Goal: Transaction & Acquisition: Purchase product/service

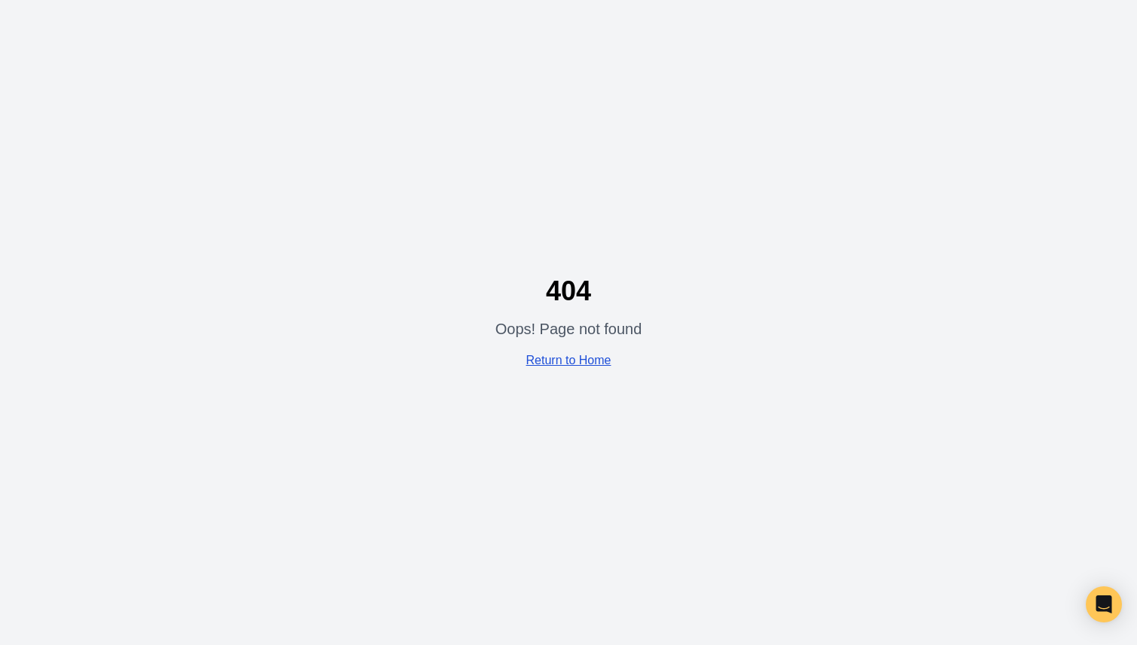
click at [552, 354] on link "Return to Home" at bounding box center [568, 360] width 85 height 13
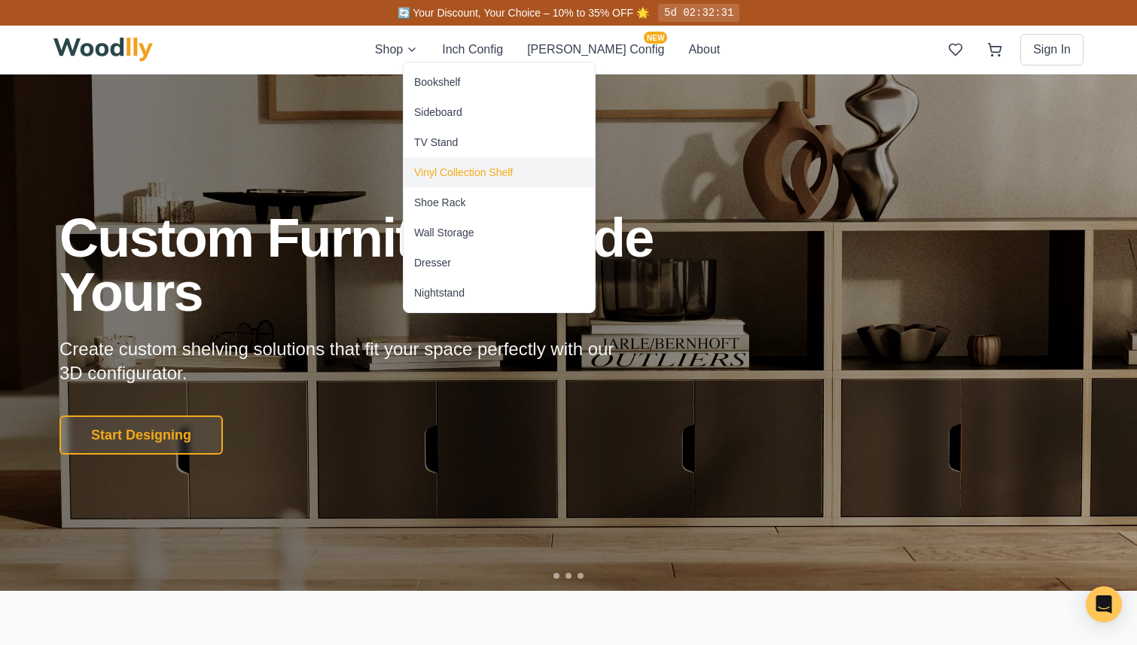
click at [464, 165] on div "Vinyl Collection Shelf" at bounding box center [463, 172] width 99 height 15
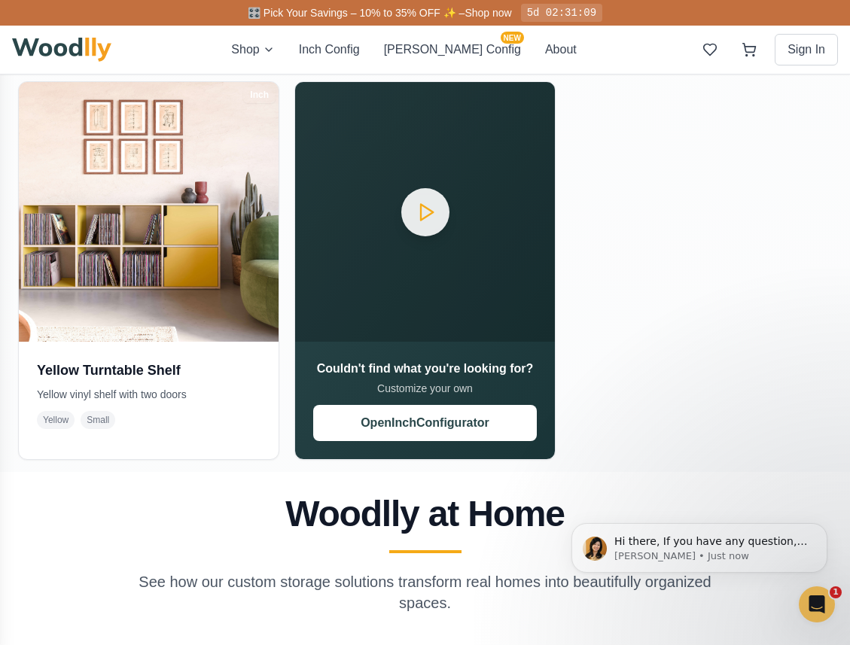
scroll to position [2323, 0]
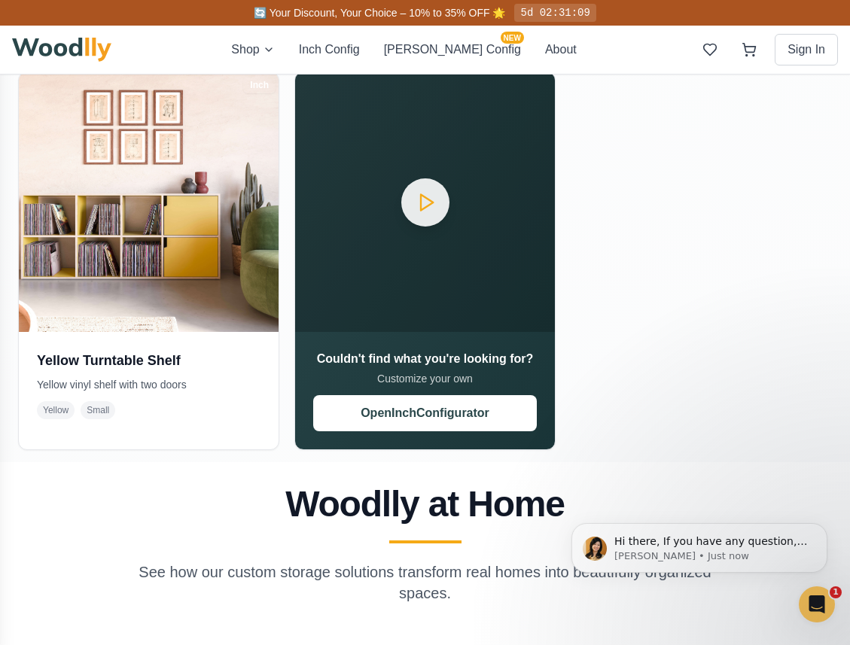
click at [191, 500] on h2 "Woodlly at Home" at bounding box center [425, 505] width 814 height 36
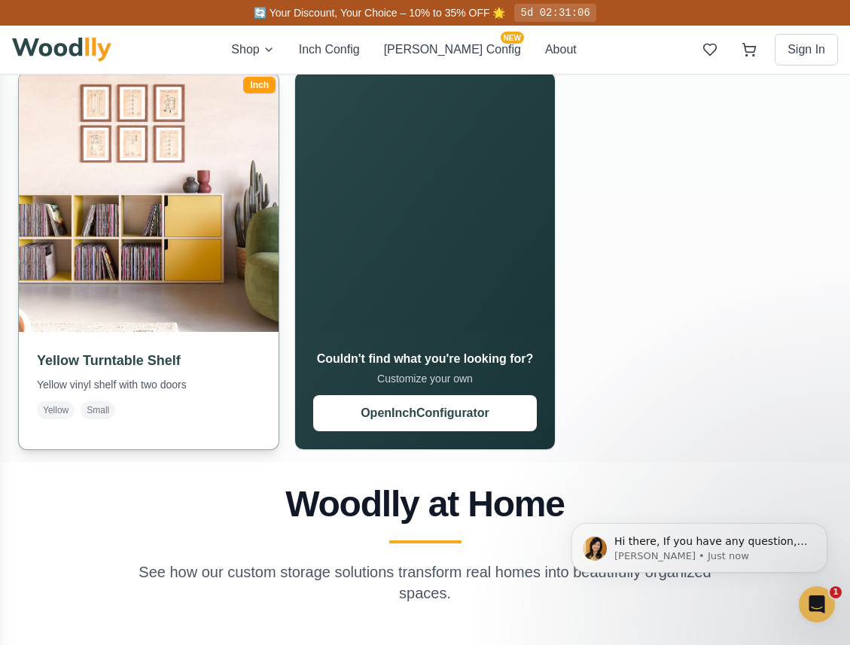
click at [139, 168] on img at bounding box center [148, 202] width 273 height 273
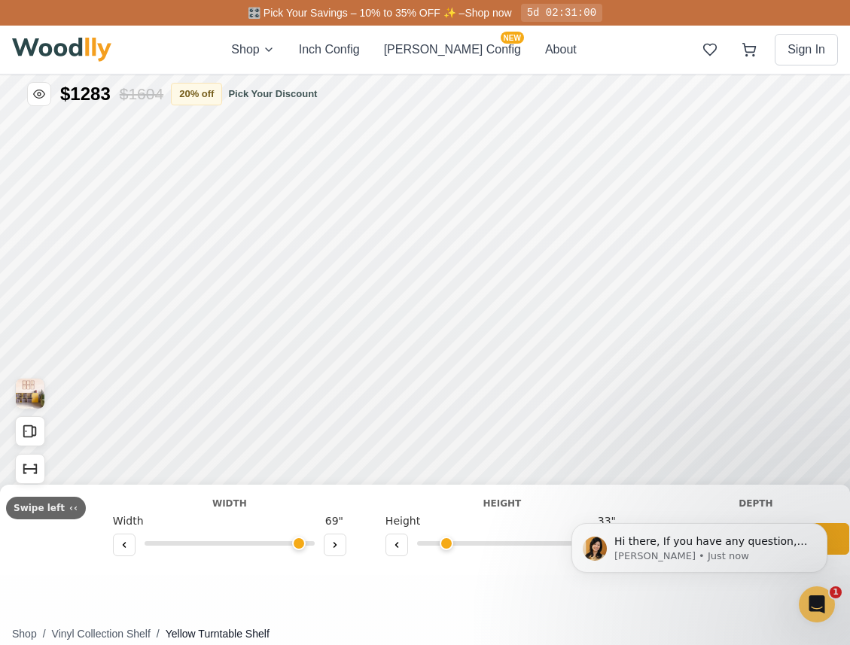
type input "69"
type input "2"
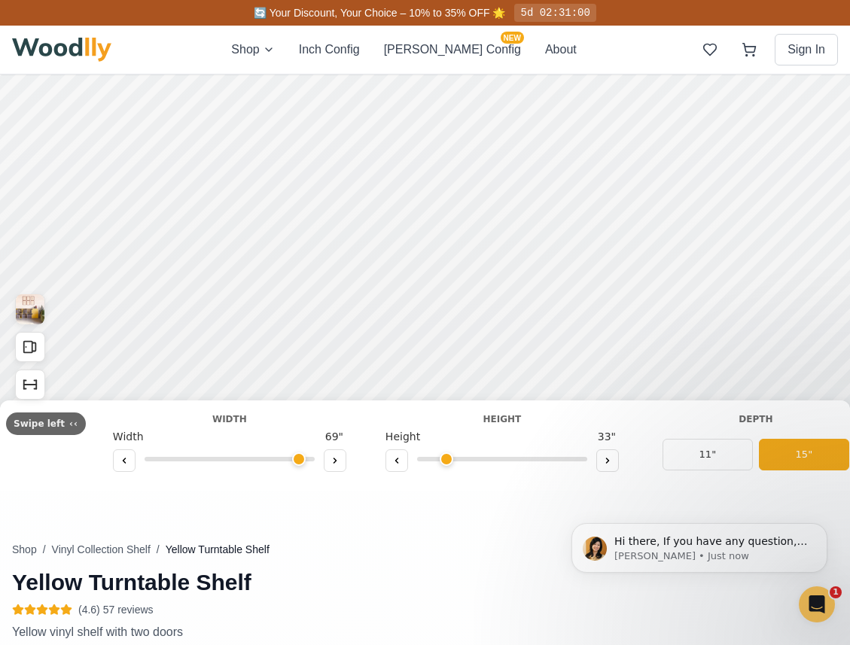
scroll to position [107, 0]
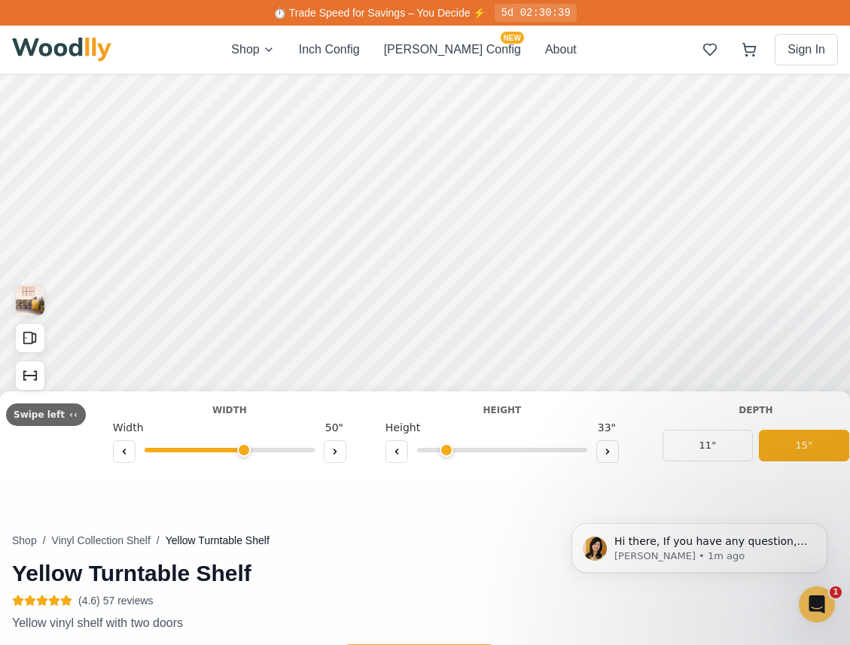
drag, startPoint x: 296, startPoint y: 444, endPoint x: 238, endPoint y: 453, distance: 58.8
type input "50"
click at [238, 453] on input "range" at bounding box center [230, 450] width 170 height 5
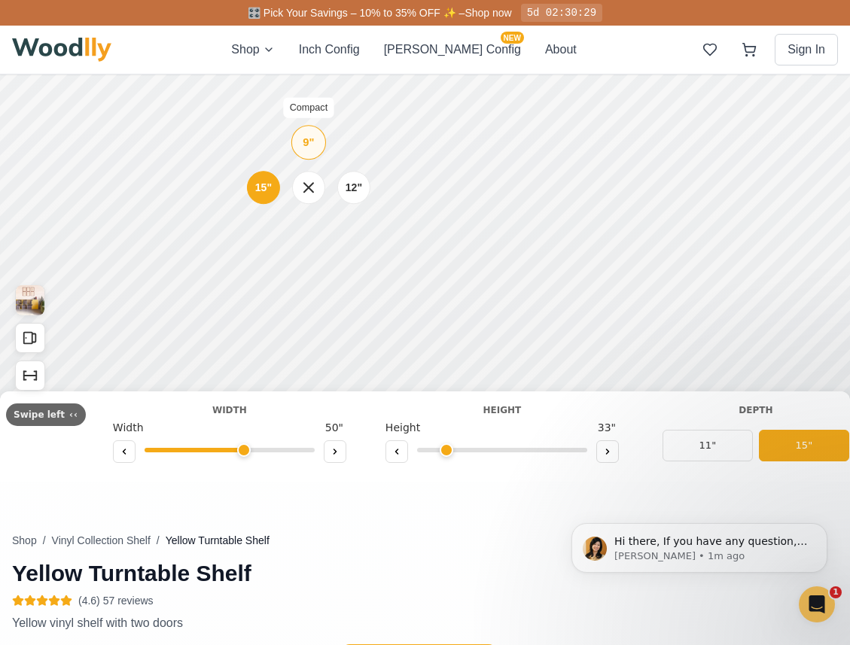
drag, startPoint x: 307, startPoint y: 154, endPoint x: 321, endPoint y: 145, distance: 17.3
click at [307, 154] on div "9" Compact" at bounding box center [308, 142] width 35 height 35
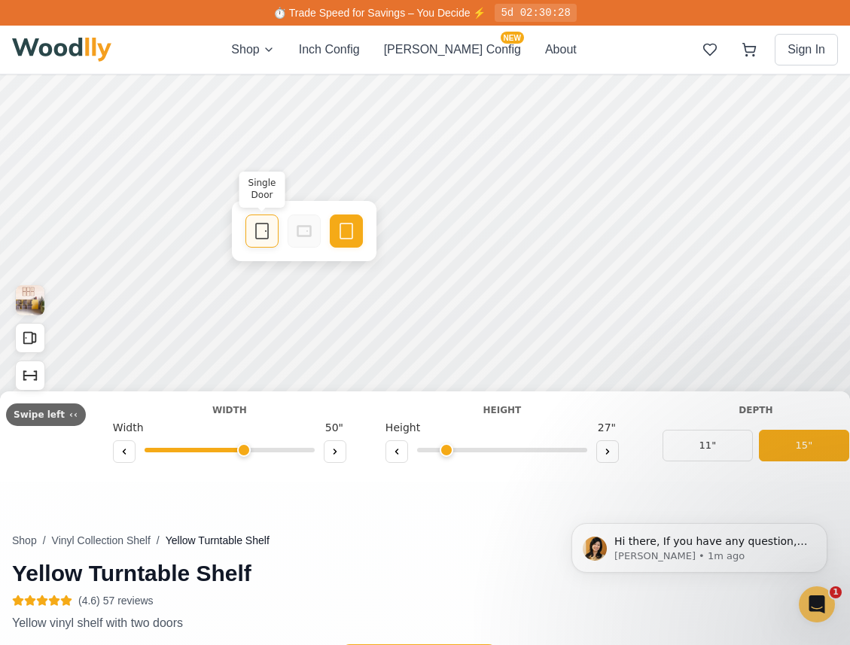
click at [265, 231] on icon at bounding box center [262, 231] width 18 height 18
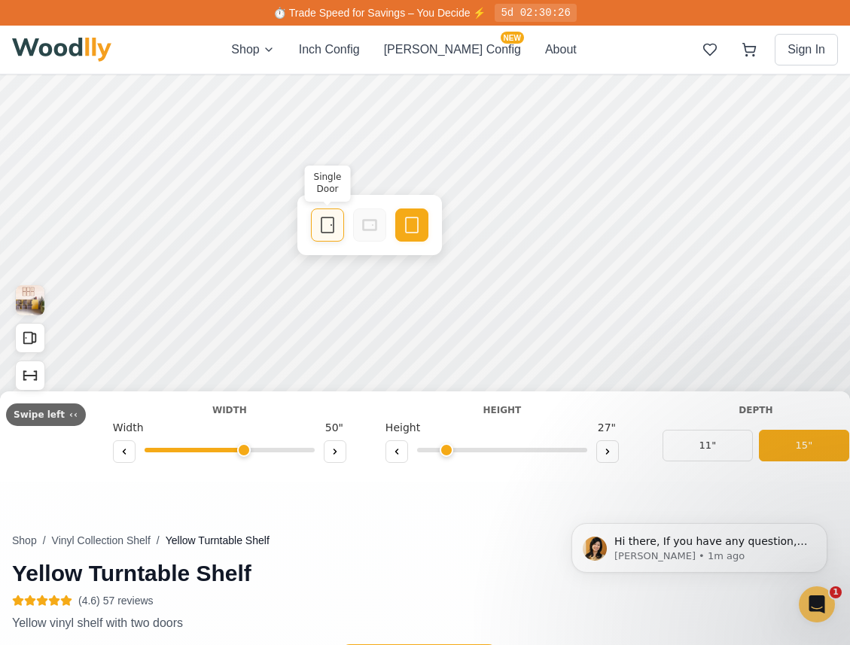
click at [335, 233] on icon at bounding box center [328, 225] width 18 height 18
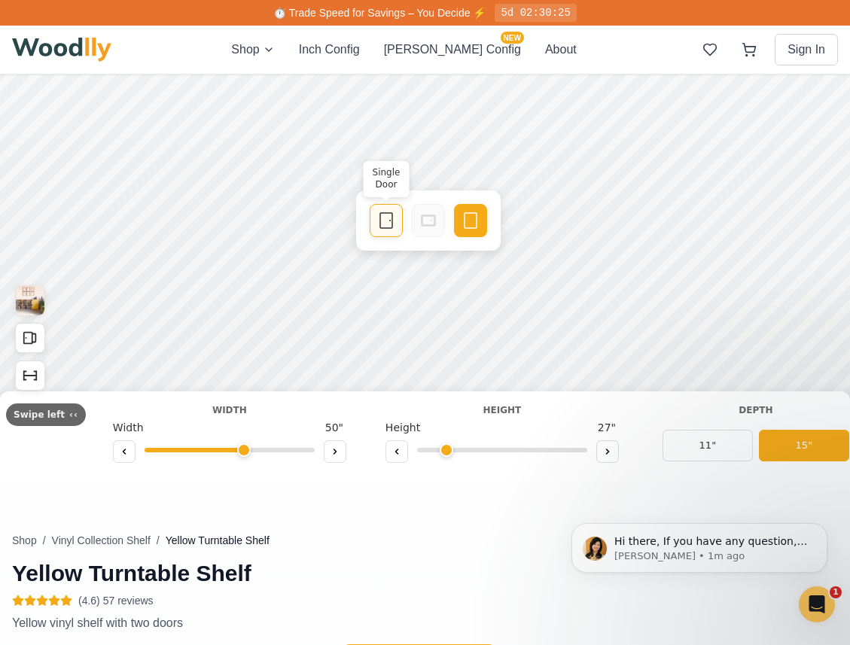
click at [398, 224] on div "Single Door" at bounding box center [386, 220] width 33 height 33
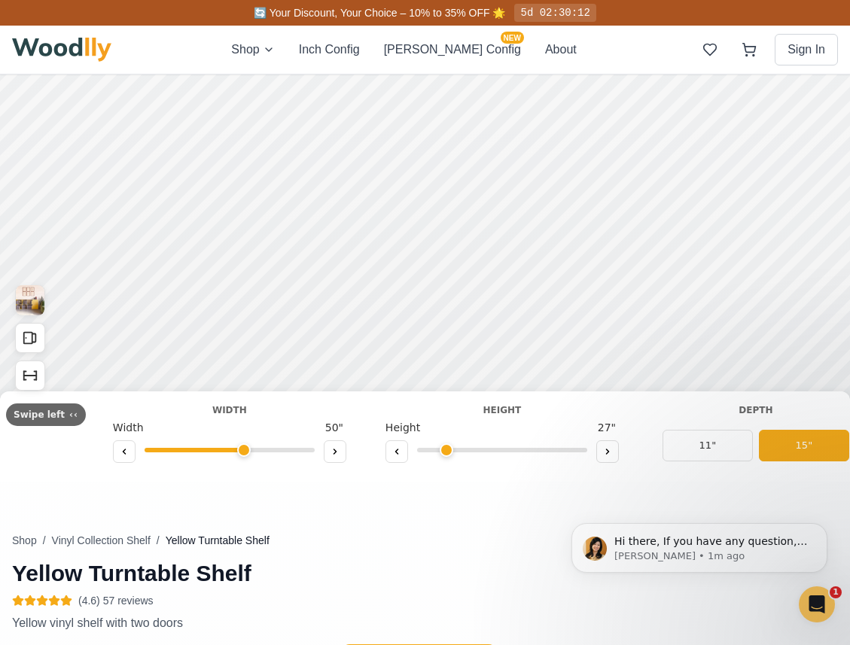
click at [303, 242] on div at bounding box center [425, 225] width 850 height 514
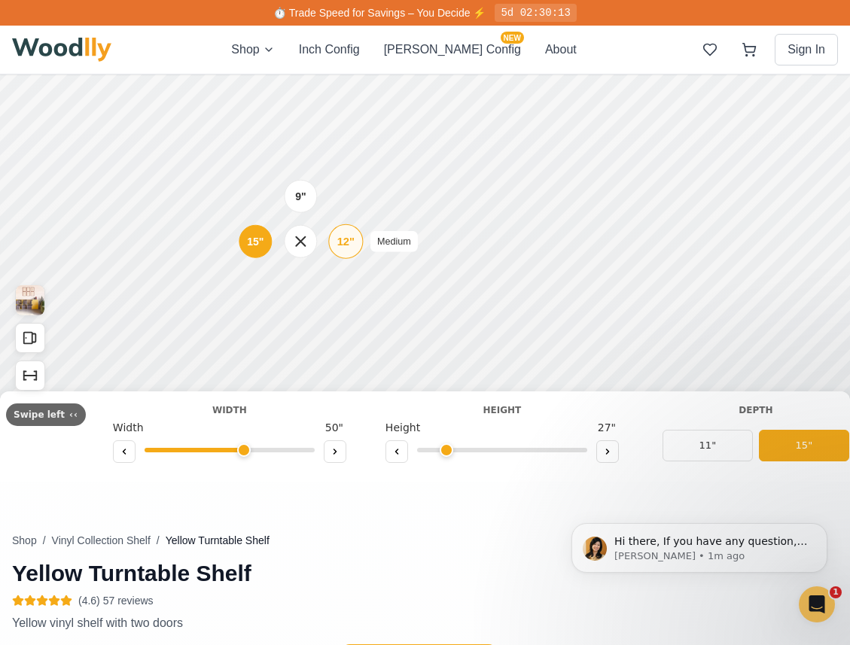
click at [355, 244] on div "12" Medium" at bounding box center [345, 241] width 35 height 35
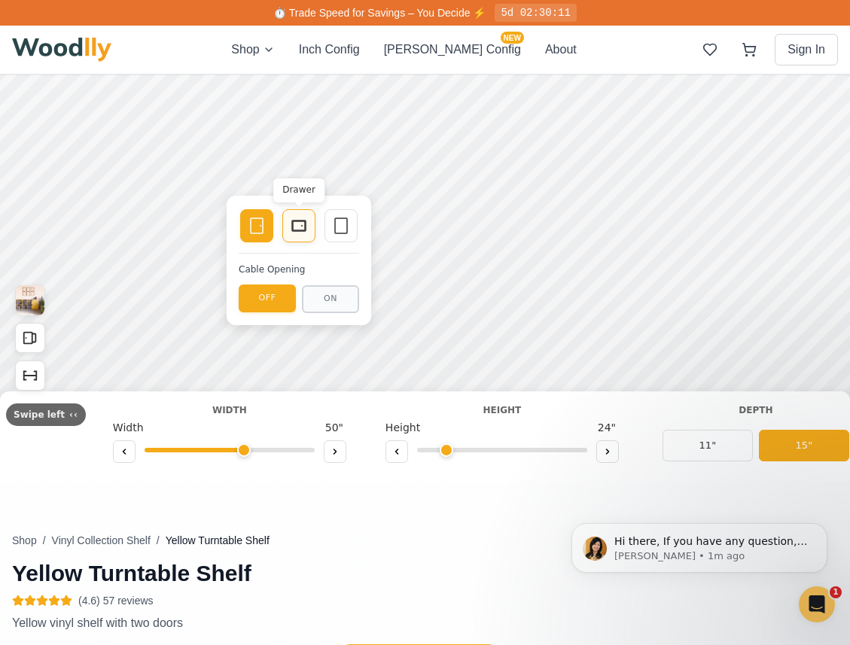
click at [292, 227] on rect at bounding box center [299, 226] width 14 height 11
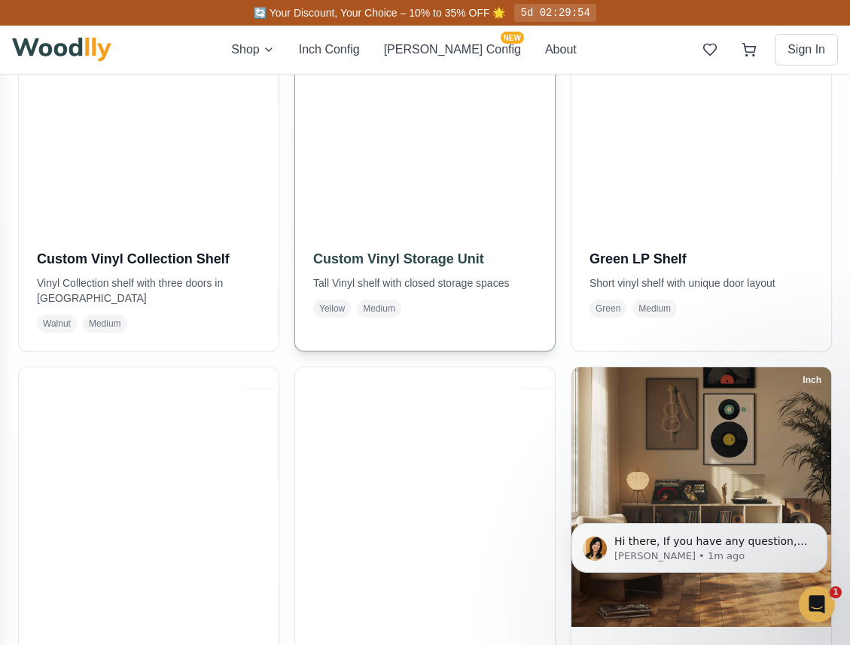
scroll to position [1127, 0]
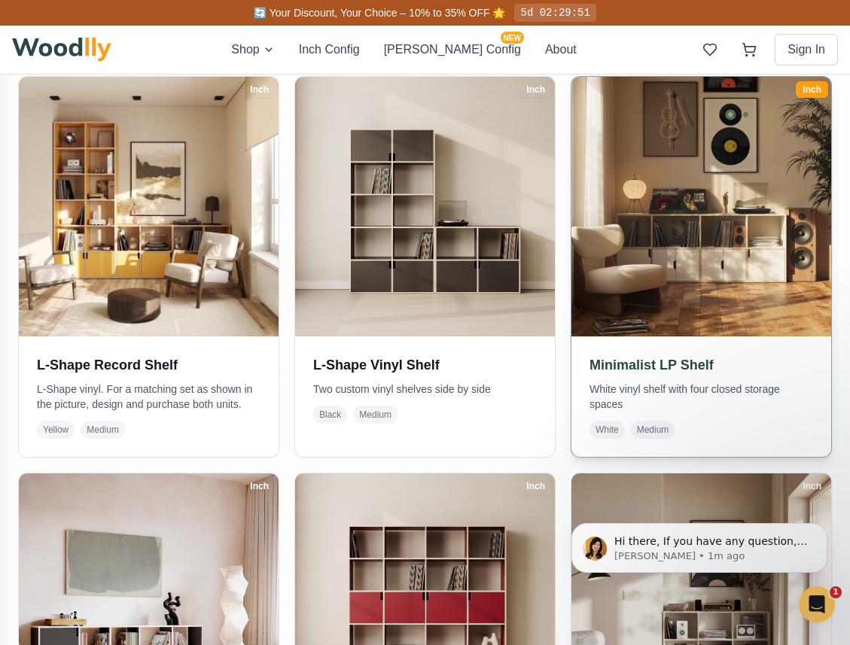
click at [703, 243] on img at bounding box center [701, 206] width 273 height 273
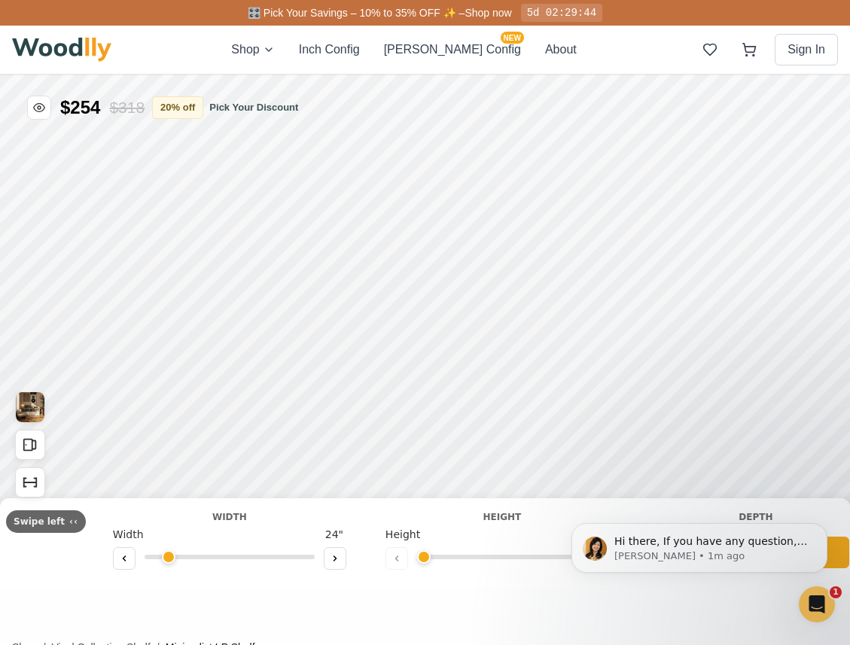
type input "72"
type input "2"
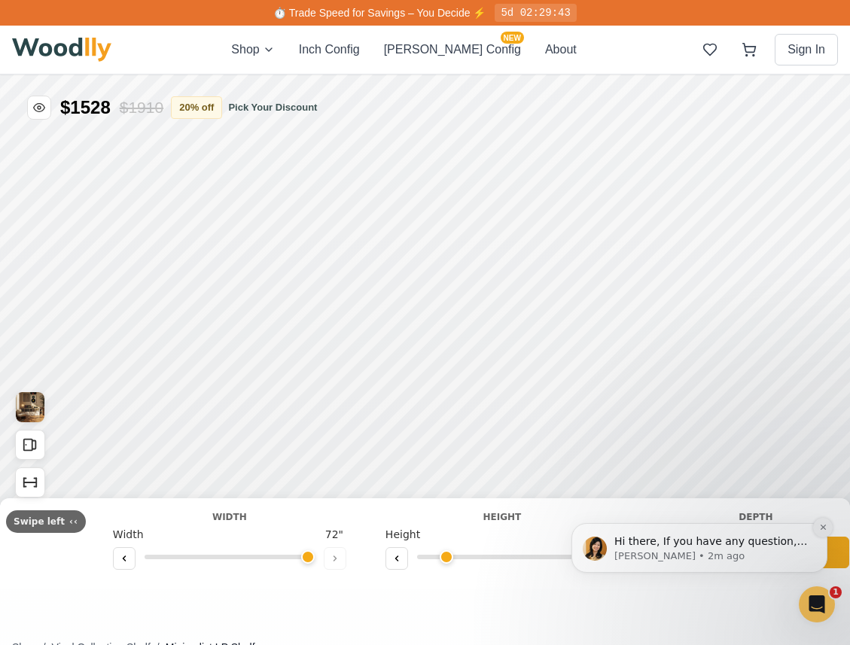
click at [822, 520] on button "Dismiss notification" at bounding box center [823, 528] width 20 height 20
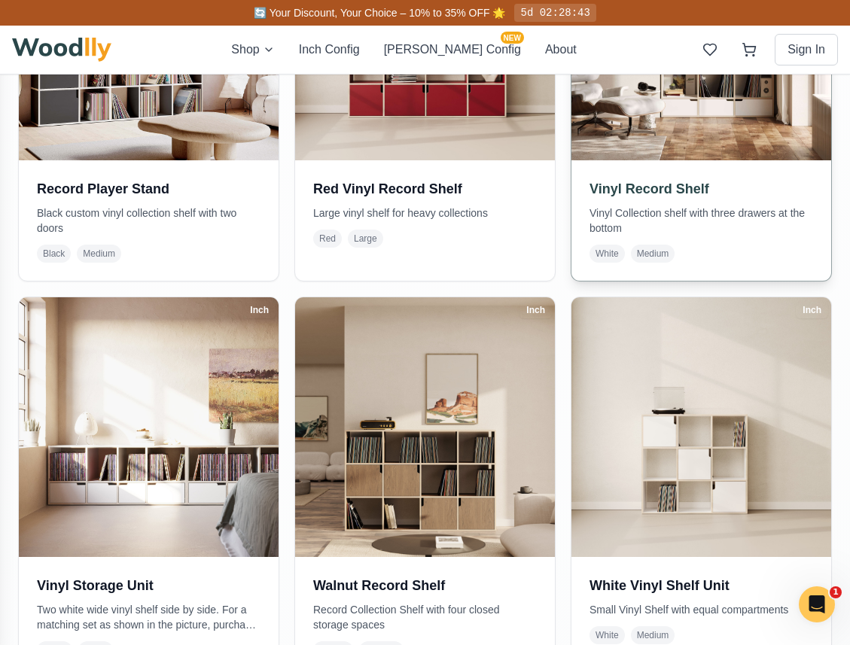
scroll to position [2057, 0]
